Goal: Information Seeking & Learning: Learn about a topic

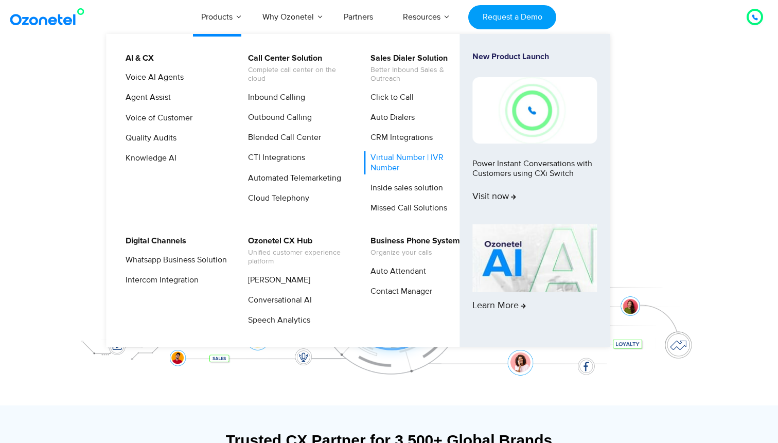
click at [393, 158] on link "Virtual Number | IVR Number" at bounding box center [419, 162] width 110 height 23
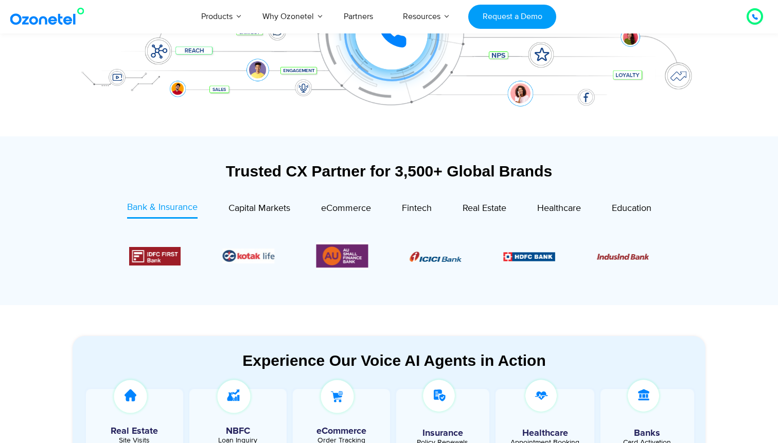
scroll to position [270, 0]
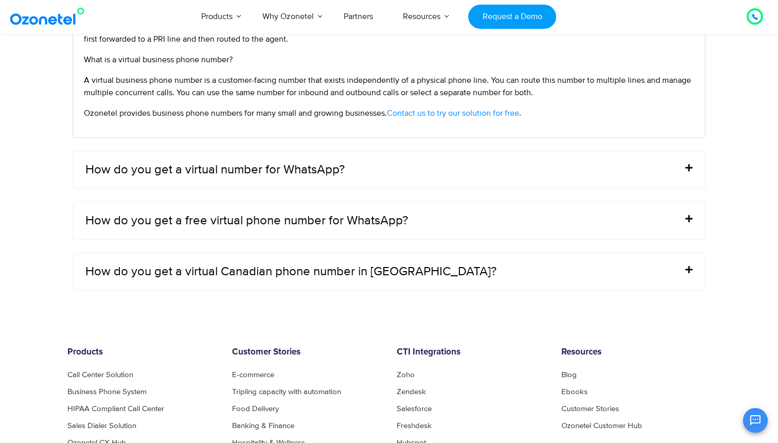
scroll to position [4316, 0]
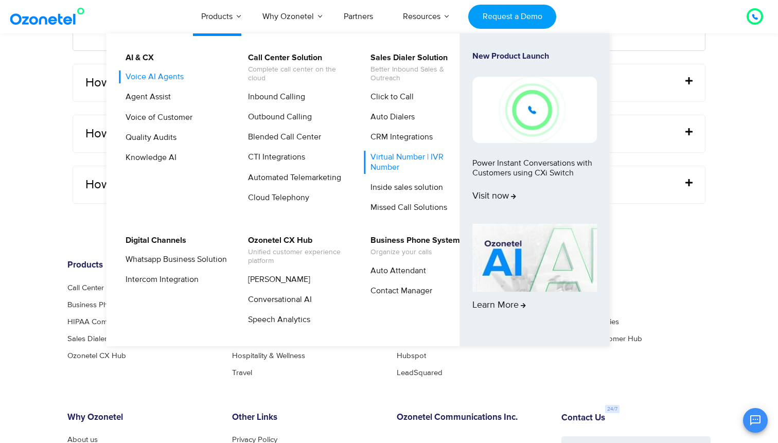
click at [136, 78] on link "Voice AI Agents" at bounding box center [152, 77] width 66 height 13
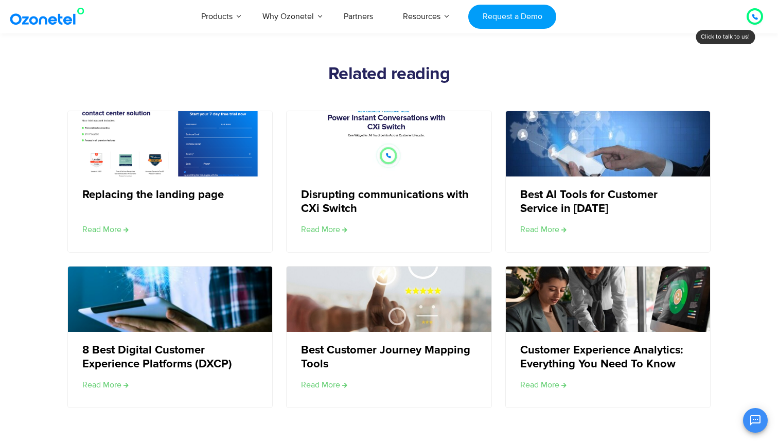
scroll to position [1762, 0]
